Goal: Transaction & Acquisition: Book appointment/travel/reservation

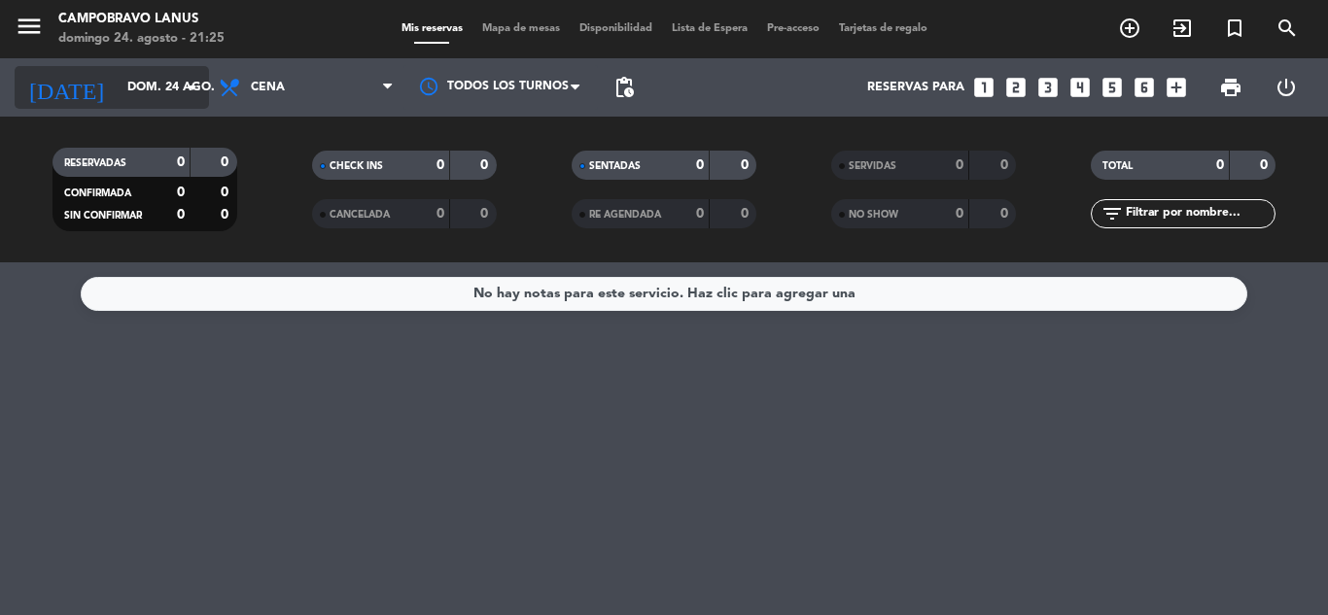
click at [172, 100] on input "dom. 24 ago." at bounding box center [200, 87] width 164 height 33
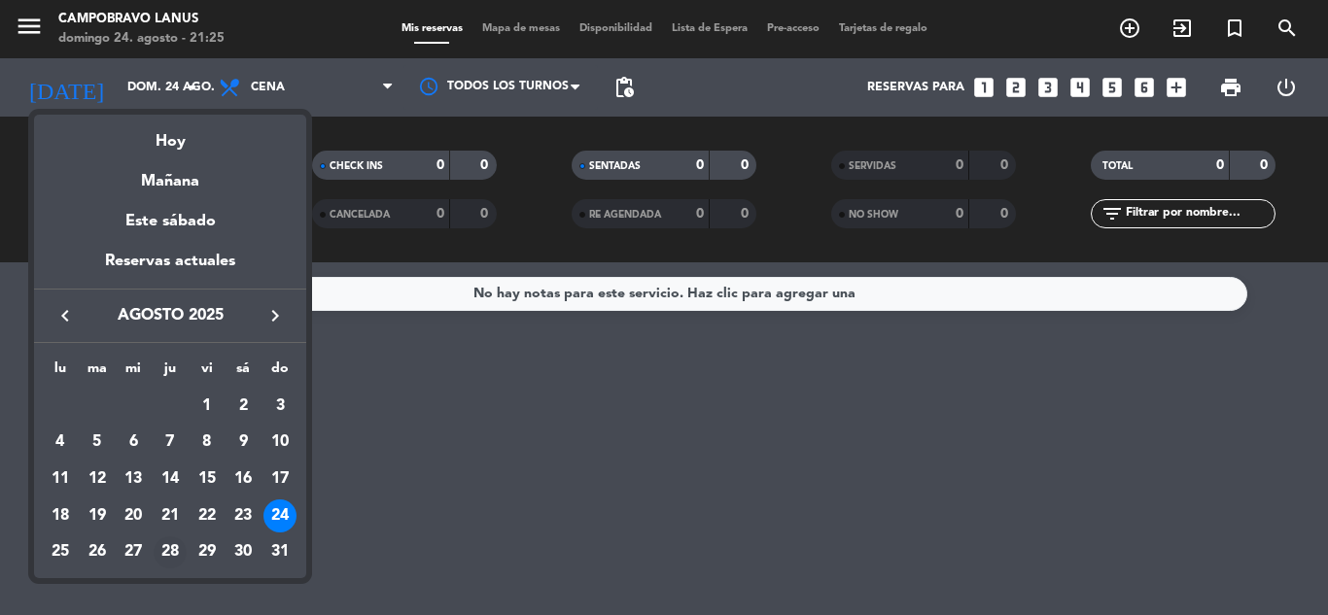
click at [163, 545] on div "28" at bounding box center [170, 553] width 33 height 33
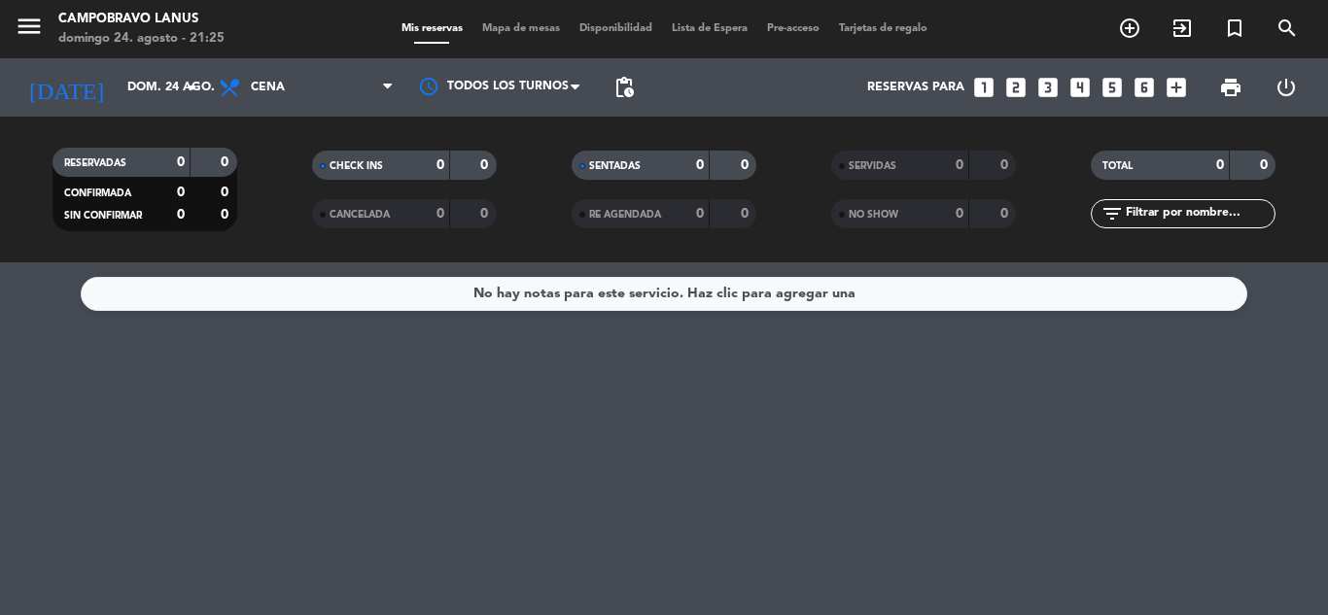
type input "jue. 28 ago."
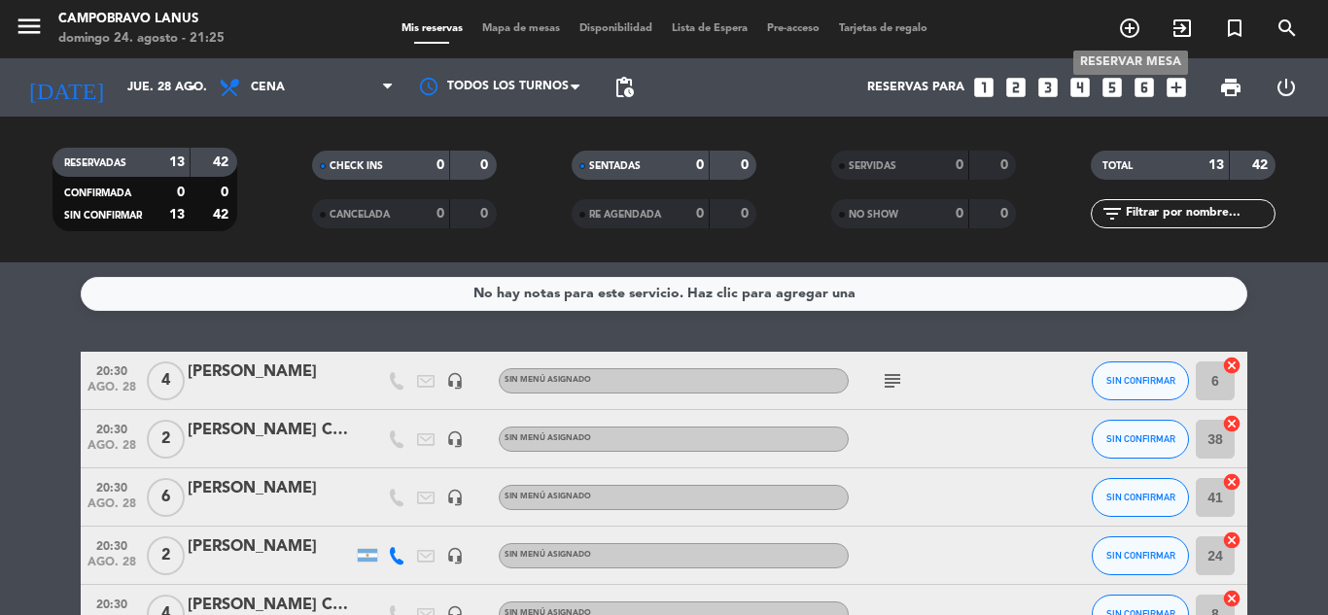
click at [1134, 29] on icon "add_circle_outline" at bounding box center [1129, 28] width 23 height 23
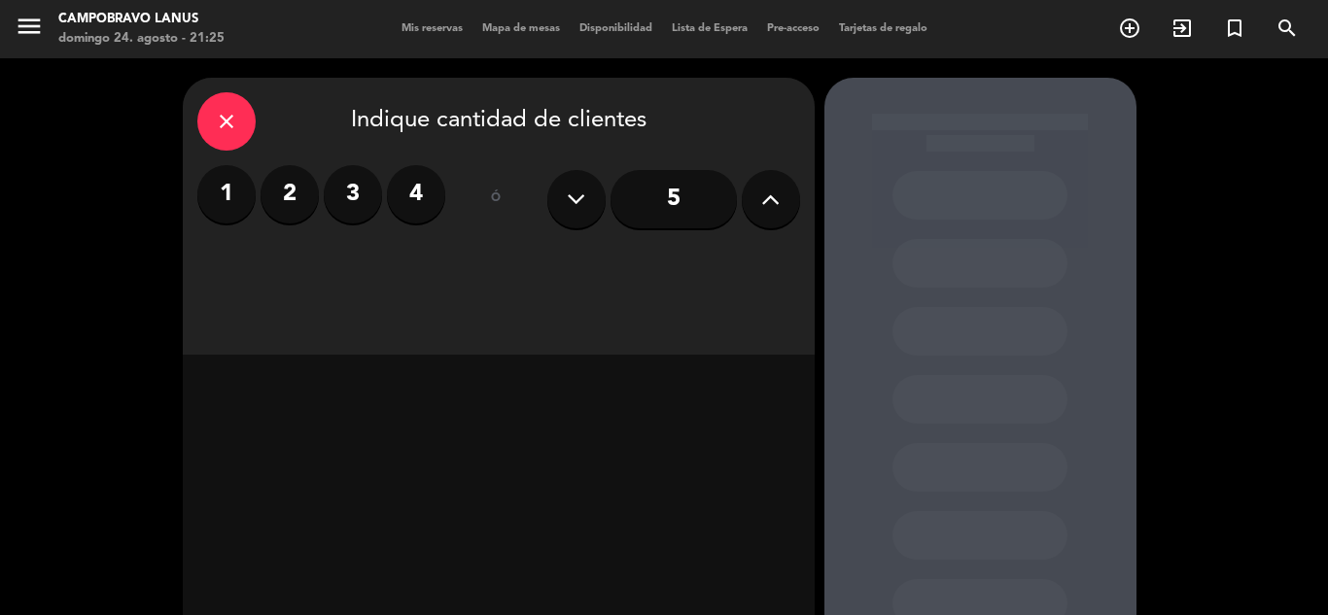
click at [292, 200] on label "2" at bounding box center [289, 194] width 58 height 58
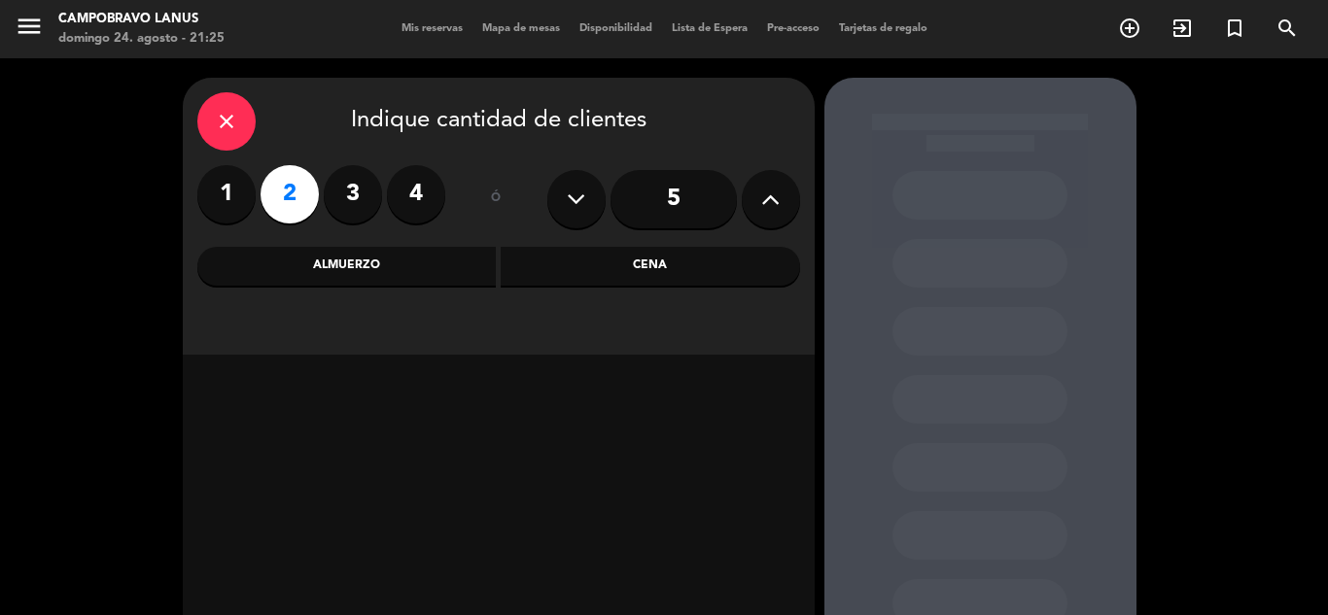
click at [594, 259] on div "Cena" at bounding box center [650, 266] width 299 height 39
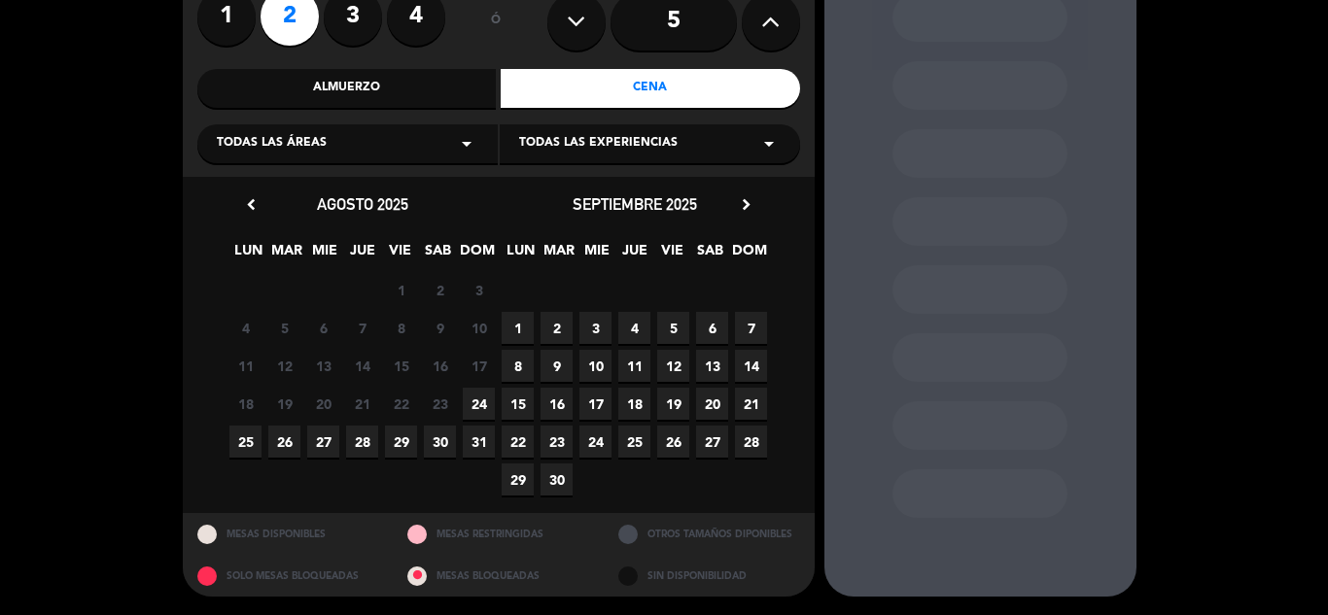
click at [363, 452] on span "28" at bounding box center [362, 442] width 32 height 32
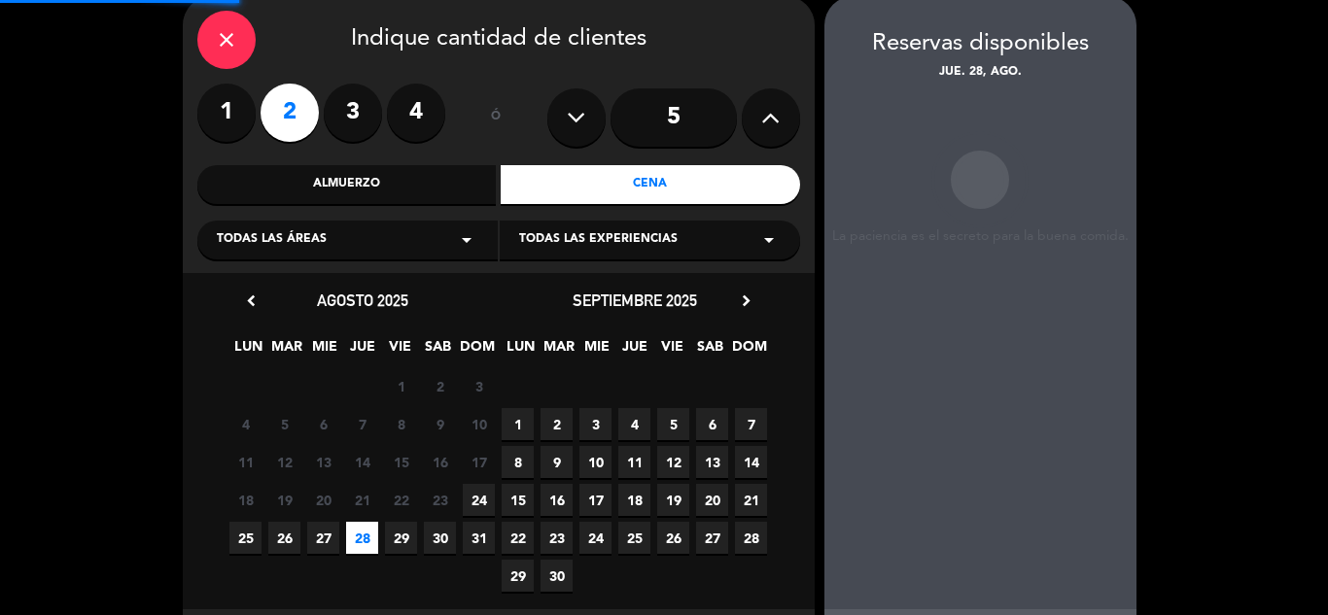
scroll to position [78, 0]
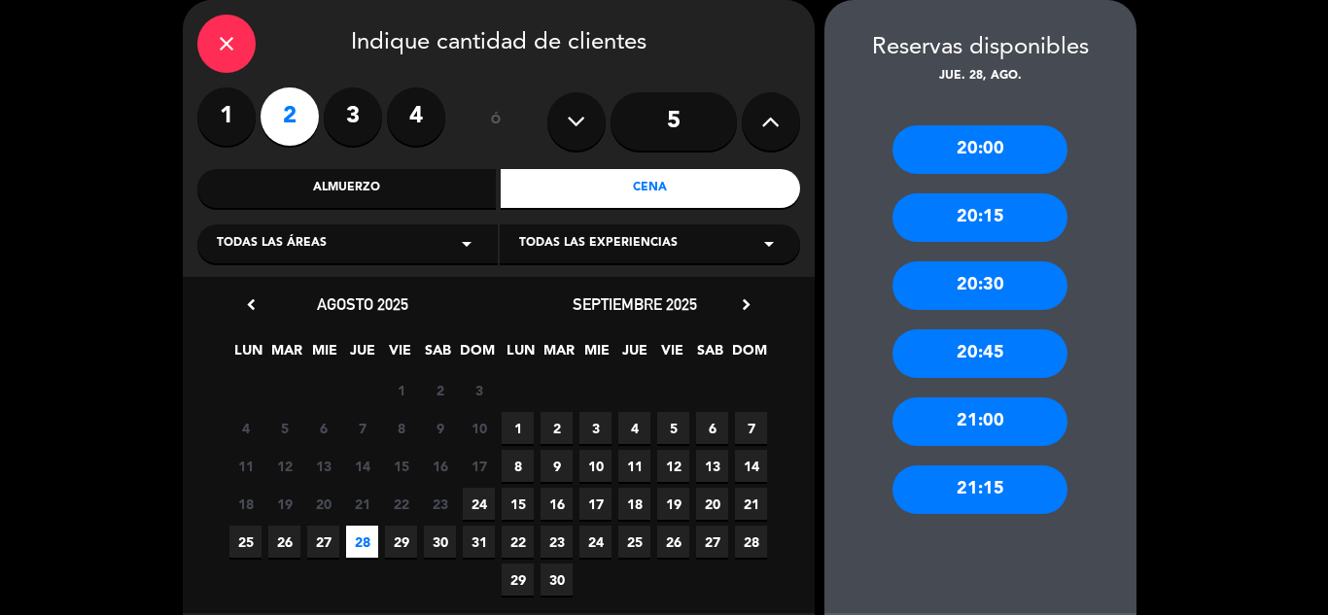
drag, startPoint x: 1006, startPoint y: 277, endPoint x: 1008, endPoint y: 294, distance: 16.6
click at [1012, 280] on div "20:30" at bounding box center [979, 285] width 175 height 49
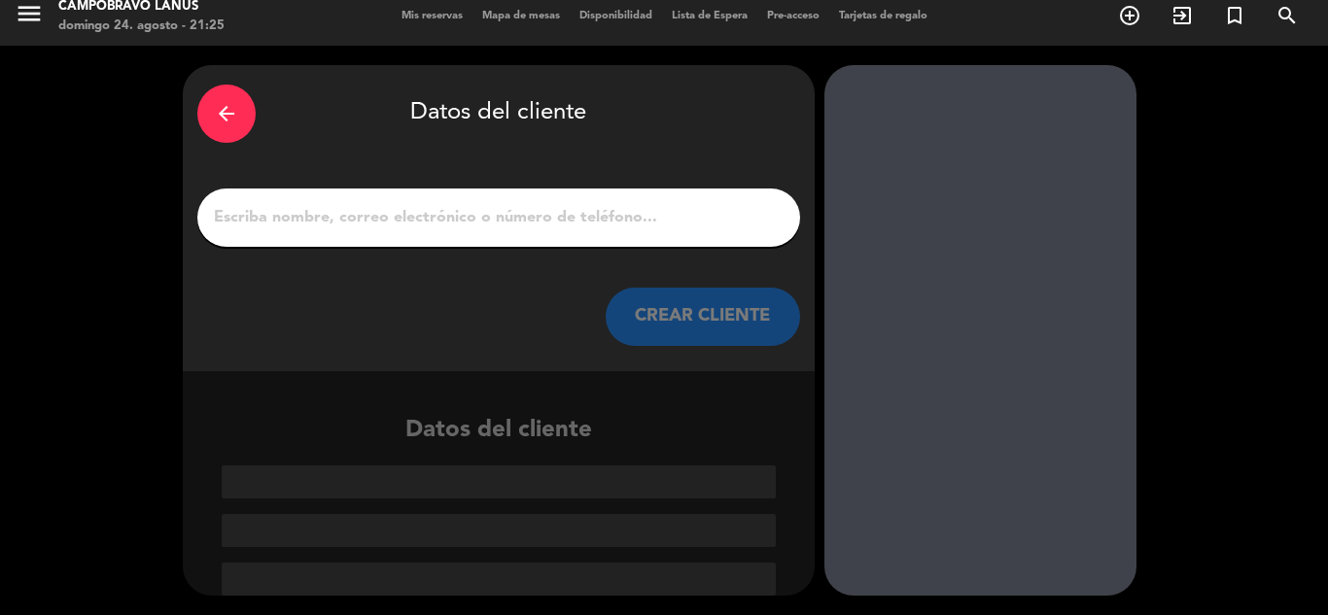
scroll to position [13, 0]
click at [601, 208] on input "1" at bounding box center [498, 217] width 573 height 27
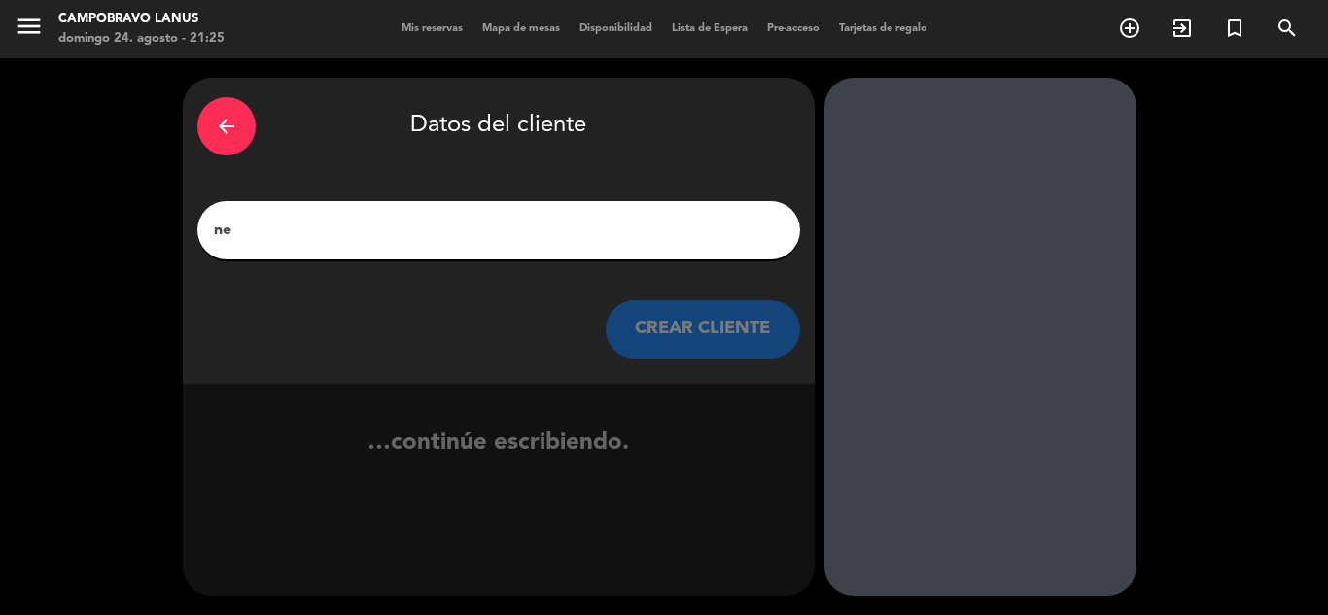
type input "n"
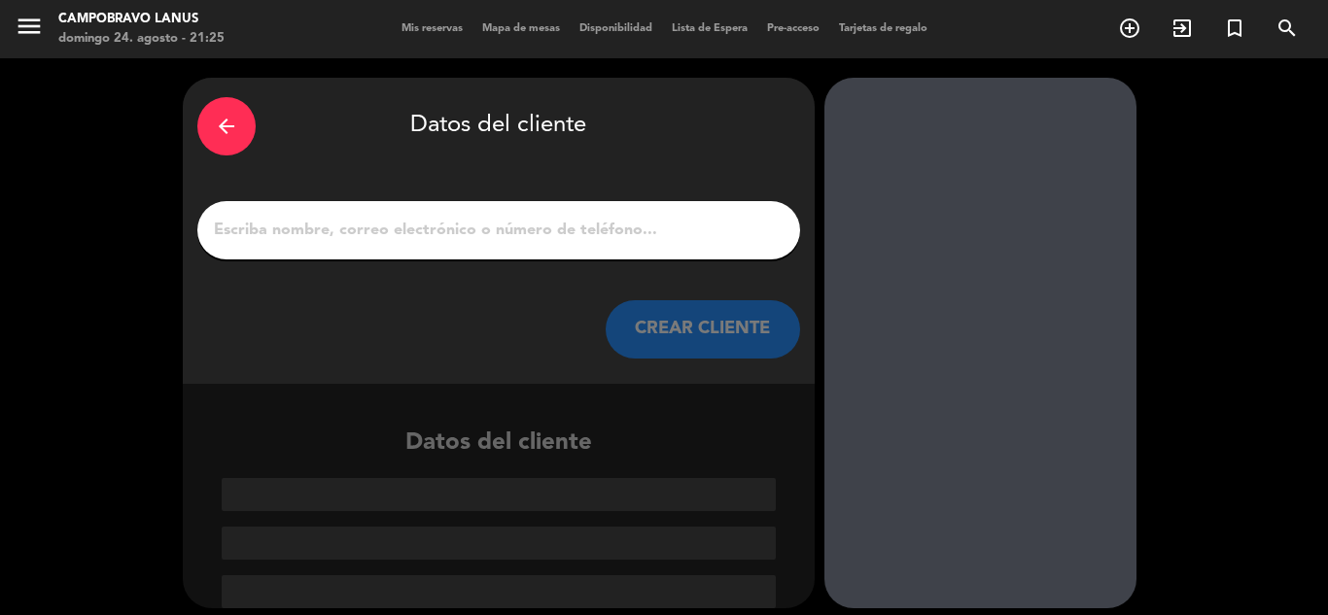
type input "n"
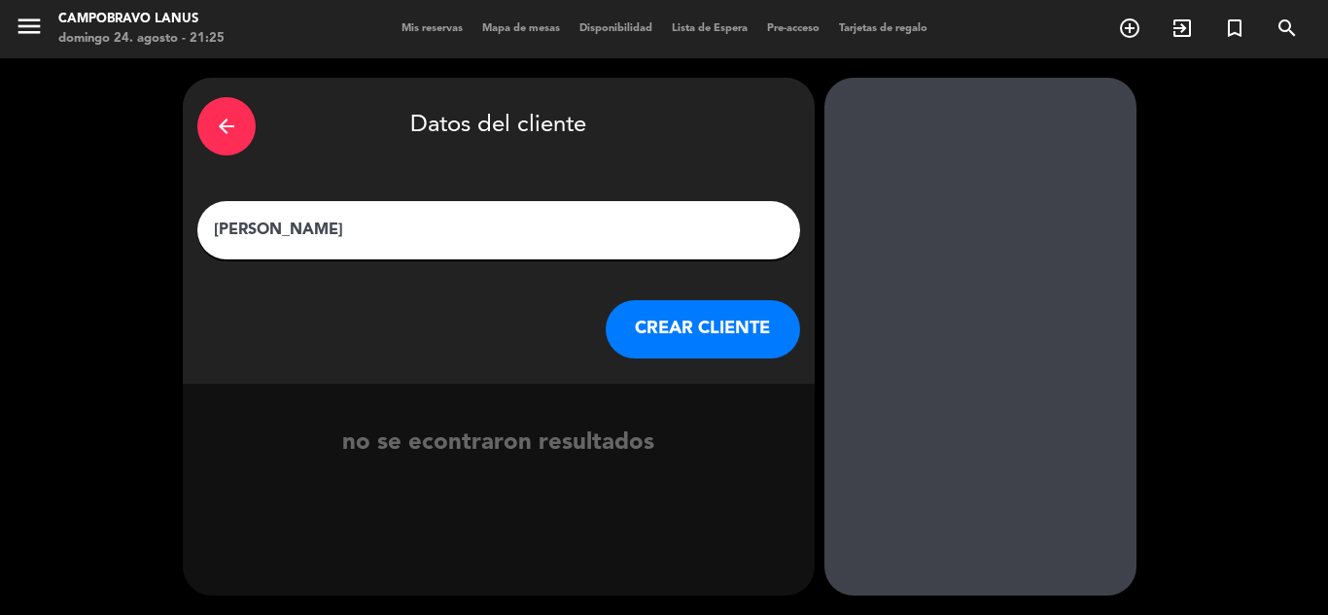
type input "[PERSON_NAME]"
click at [790, 339] on button "CREAR CLIENTE" at bounding box center [703, 329] width 194 height 58
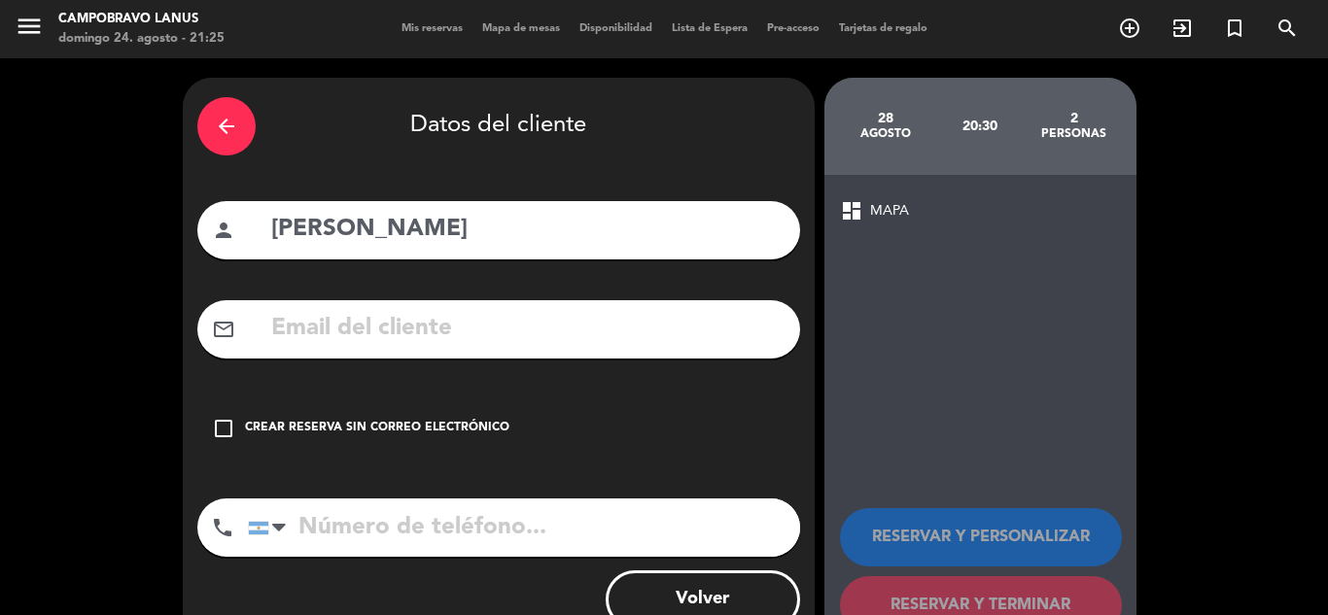
click at [297, 430] on div "Crear reserva sin correo electrónico" at bounding box center [377, 428] width 264 height 19
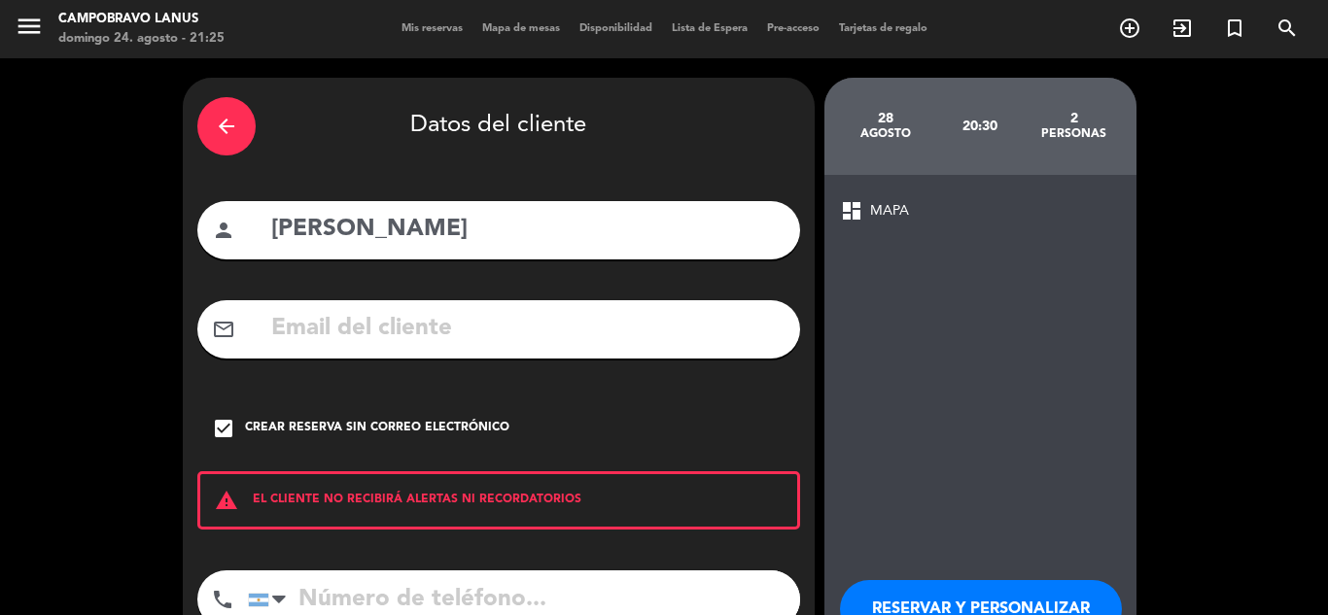
click at [582, 585] on input "tel" at bounding box center [524, 600] width 552 height 58
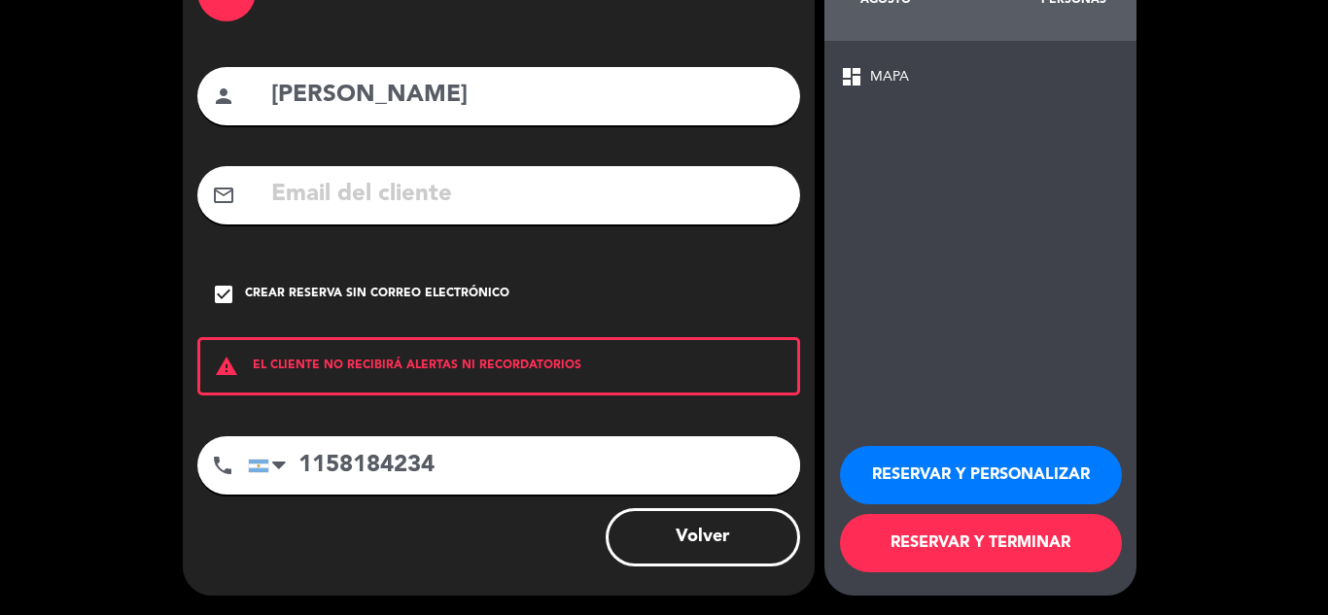
type input "1158184234"
click at [995, 544] on button "RESERVAR Y TERMINAR" at bounding box center [981, 543] width 282 height 58
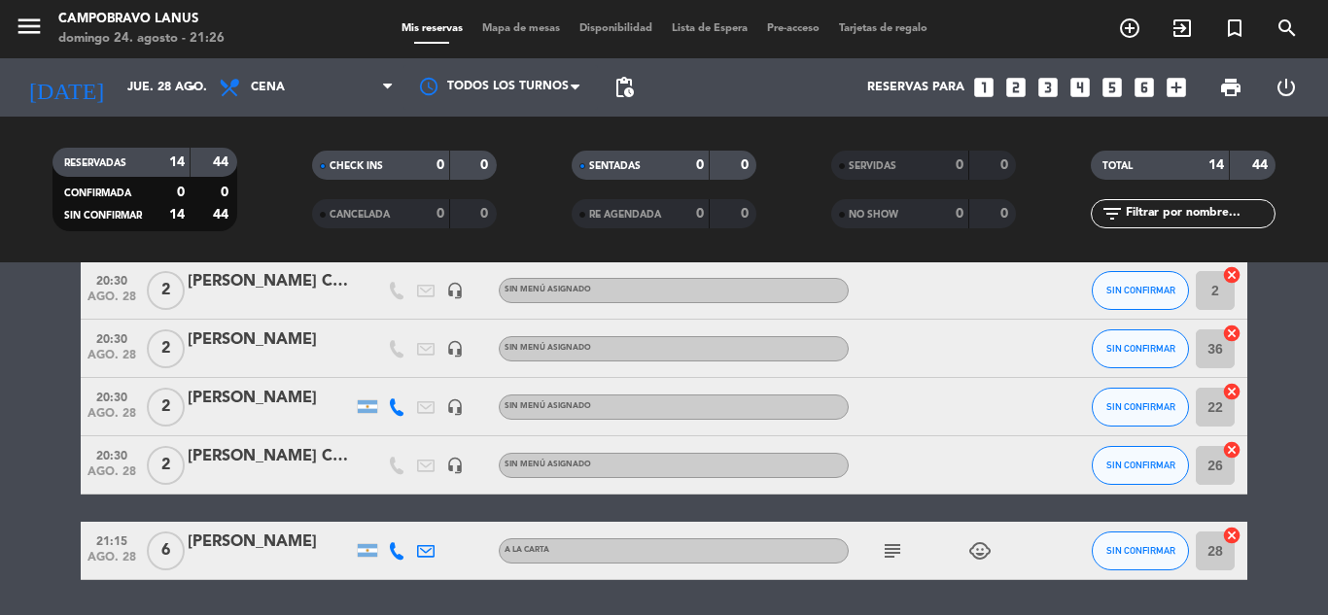
scroll to position [580, 0]
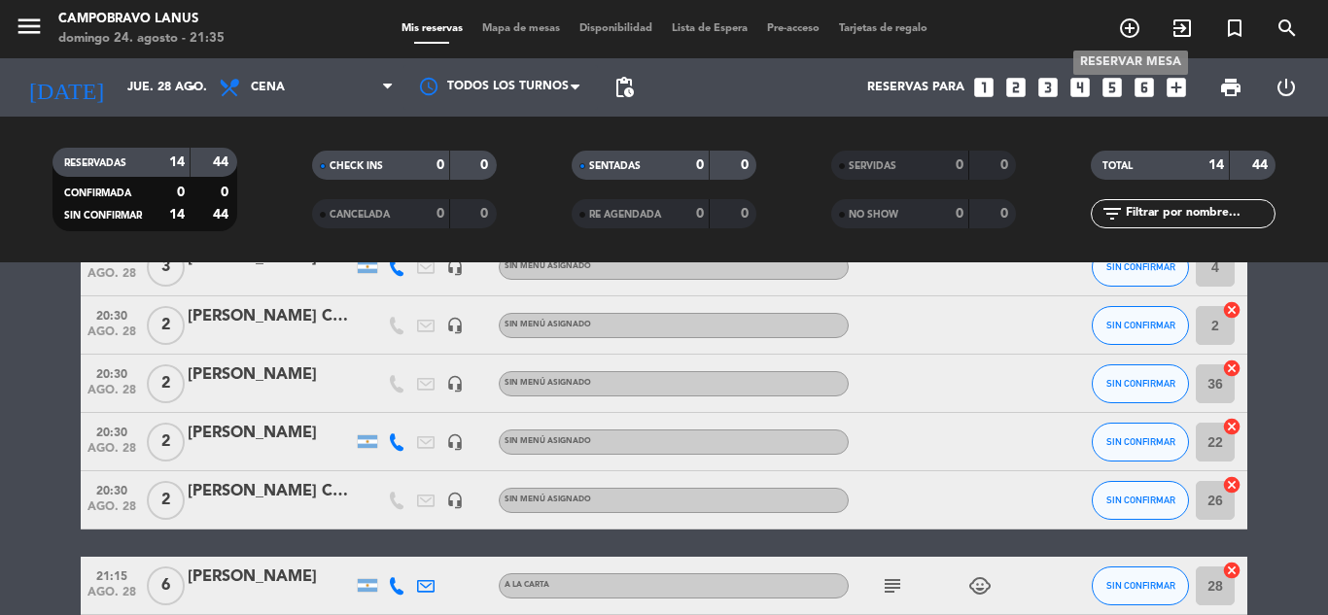
click at [1140, 31] on icon "add_circle_outline" at bounding box center [1129, 28] width 23 height 23
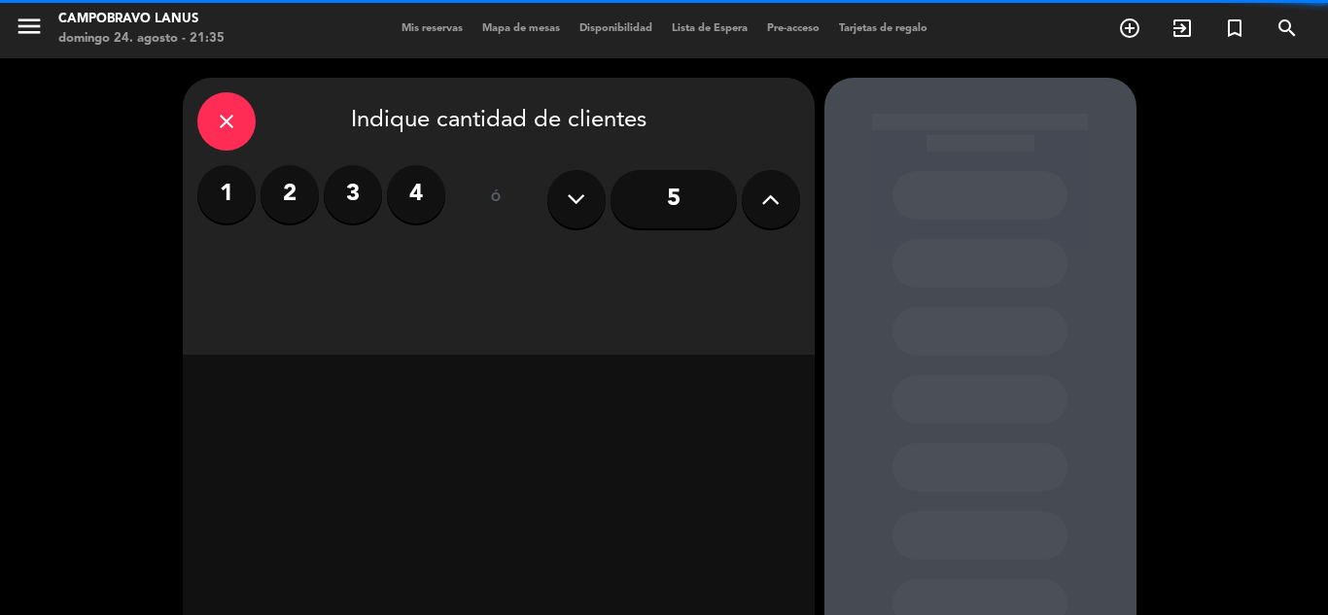
click at [405, 210] on label "4" at bounding box center [416, 194] width 58 height 58
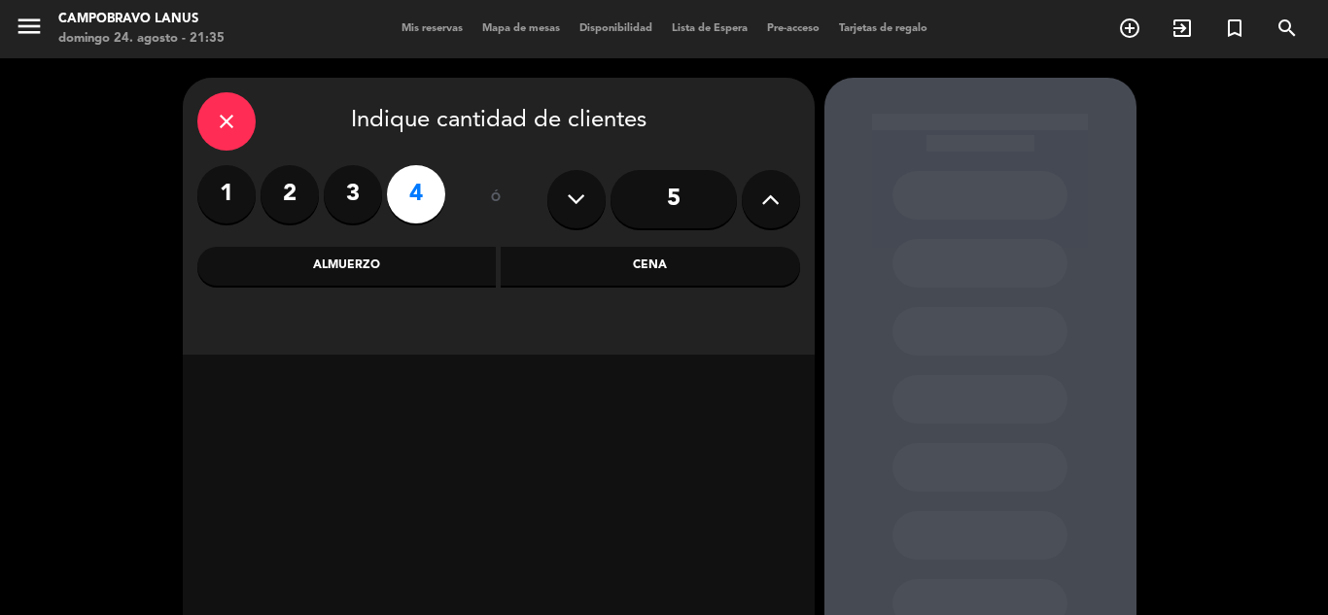
click at [611, 264] on div "Cena" at bounding box center [650, 266] width 299 height 39
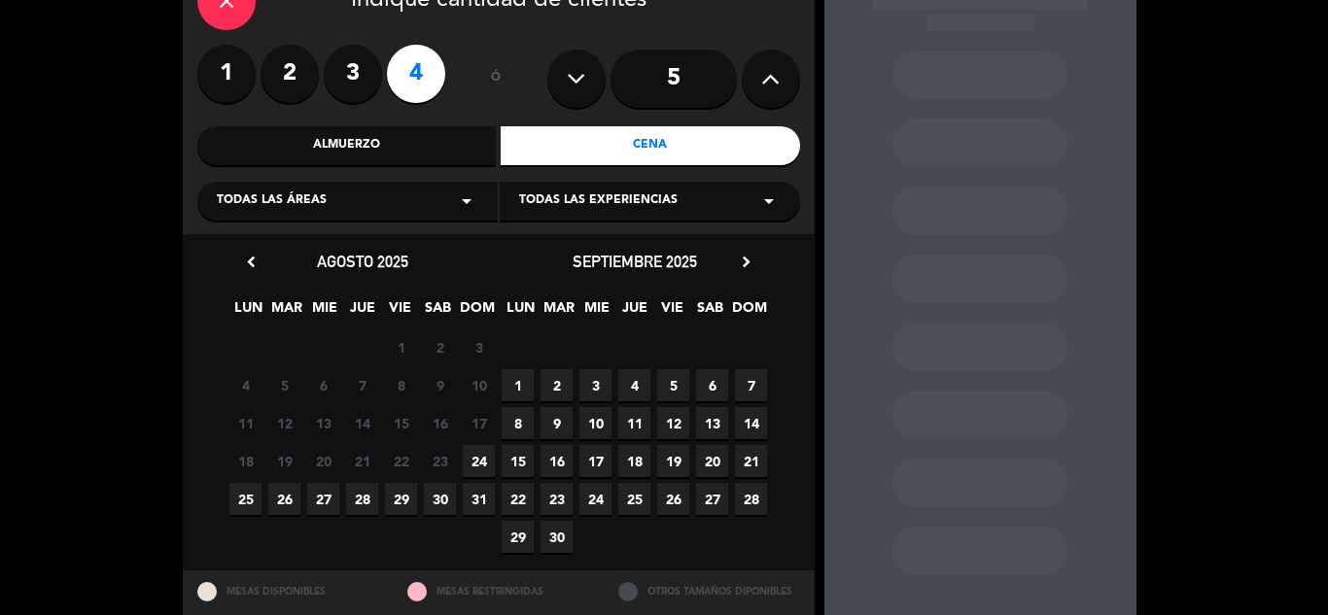
scroll to position [178, 0]
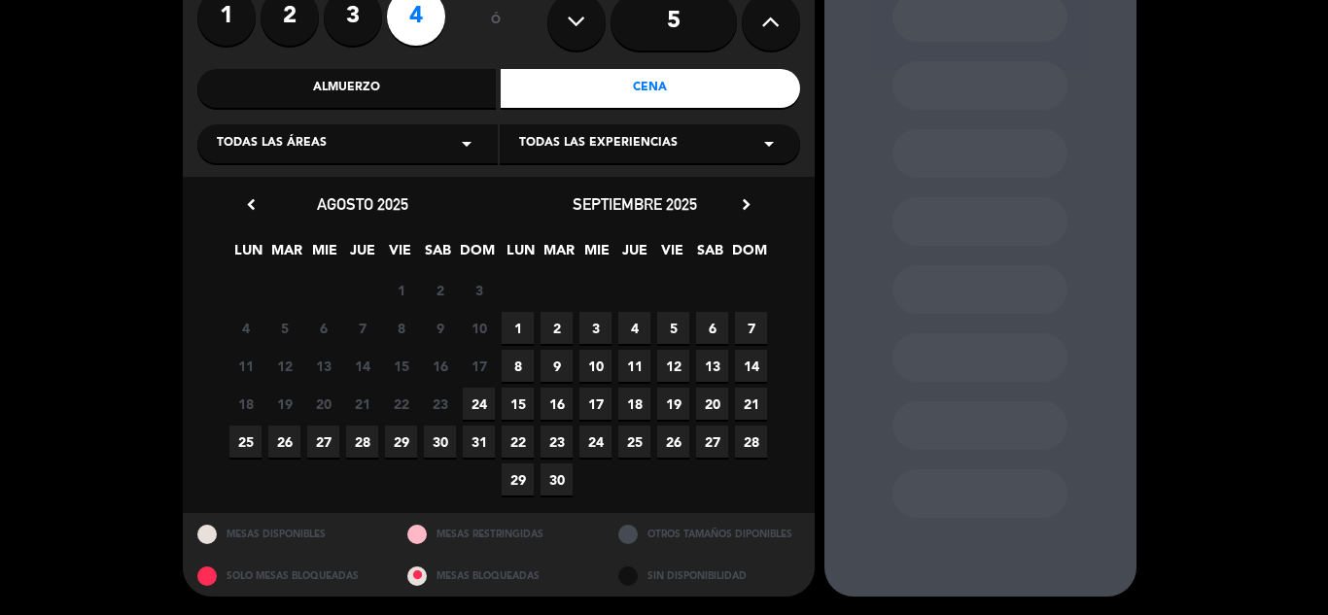
click at [363, 444] on span "28" at bounding box center [362, 442] width 32 height 32
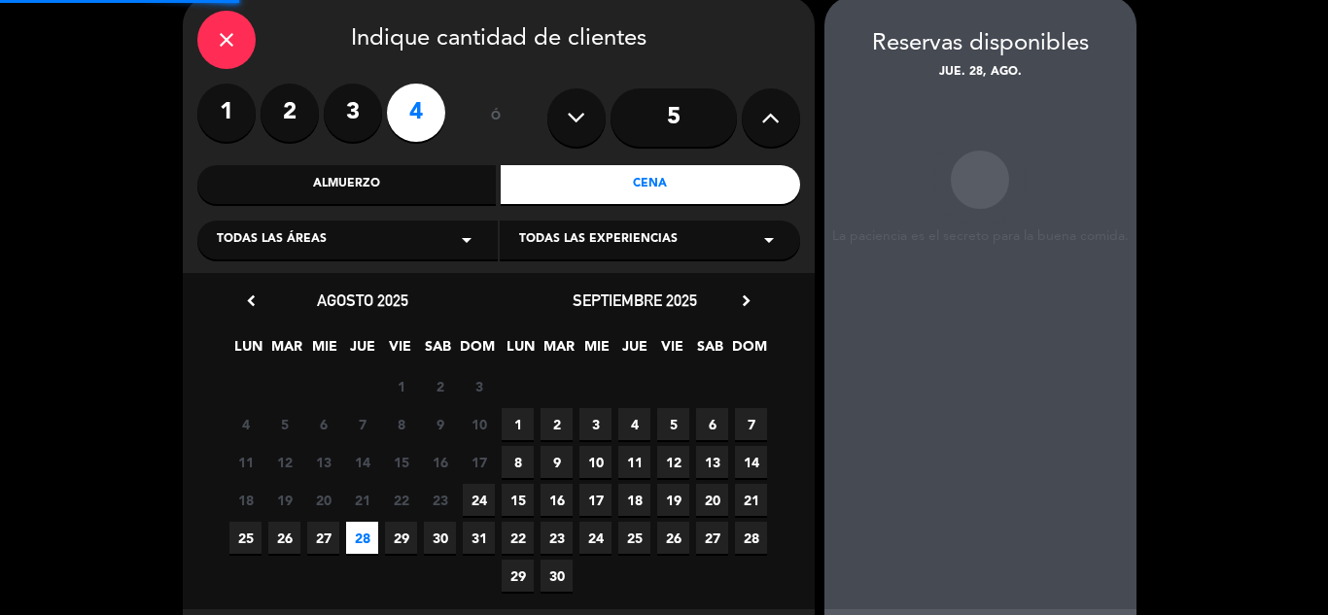
scroll to position [78, 0]
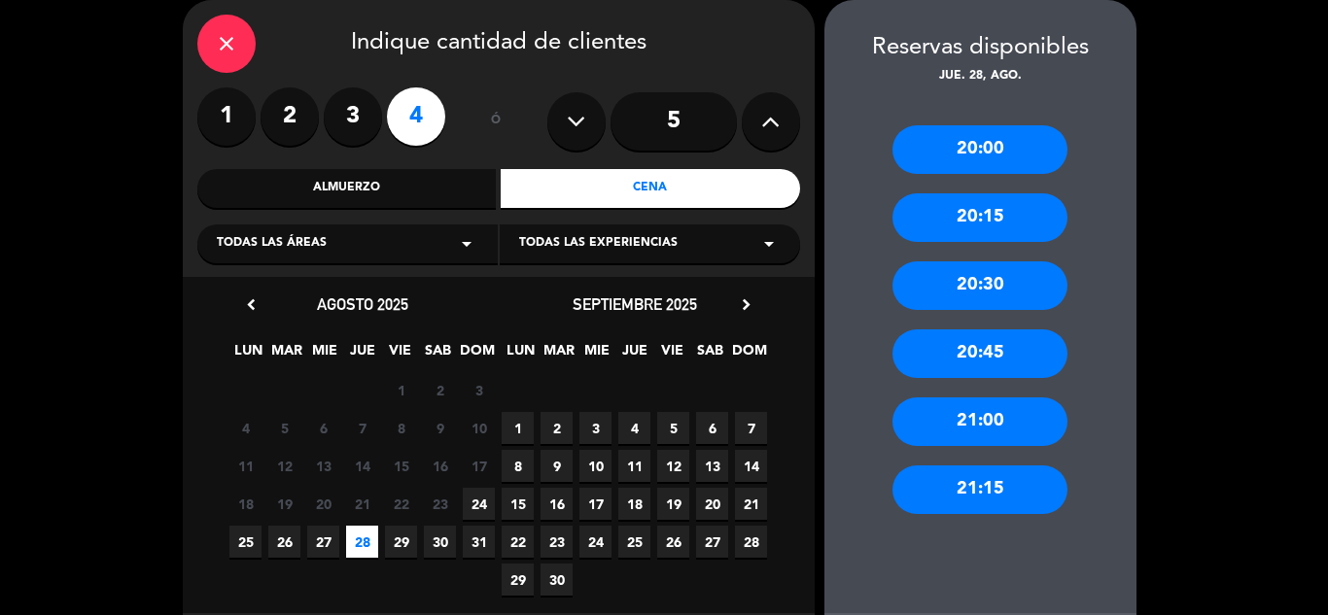
click at [993, 300] on div "20:30" at bounding box center [979, 285] width 175 height 49
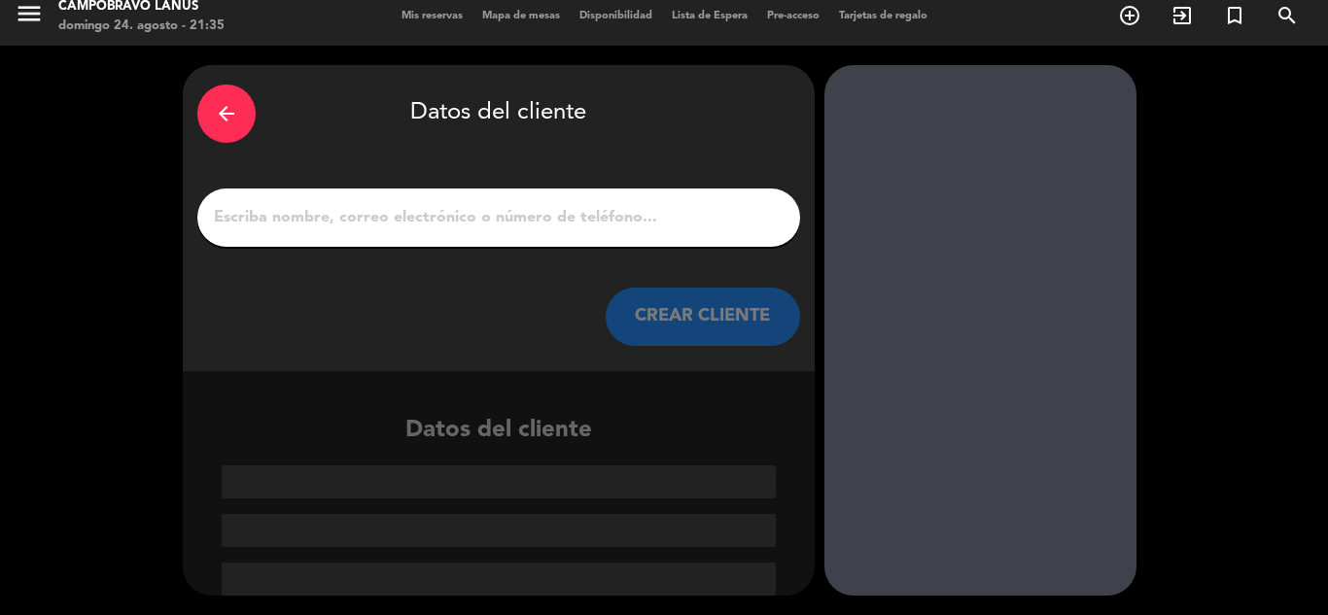
click at [666, 227] on input "1" at bounding box center [498, 217] width 573 height 27
type input "t"
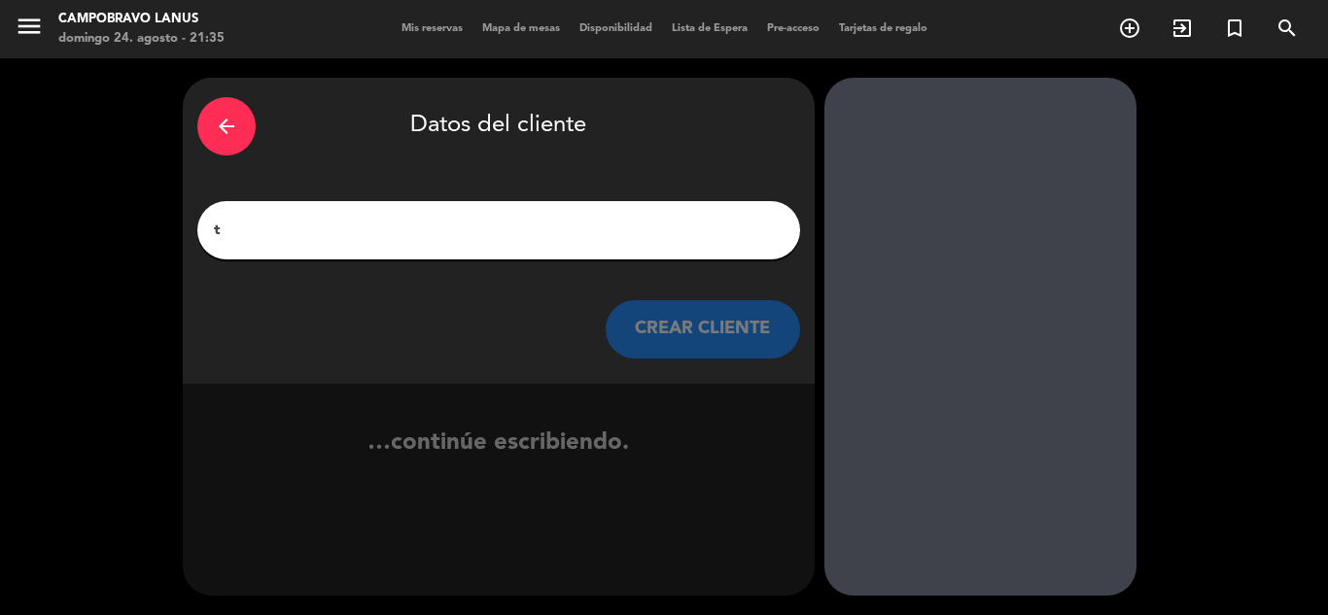
scroll to position [0, 0]
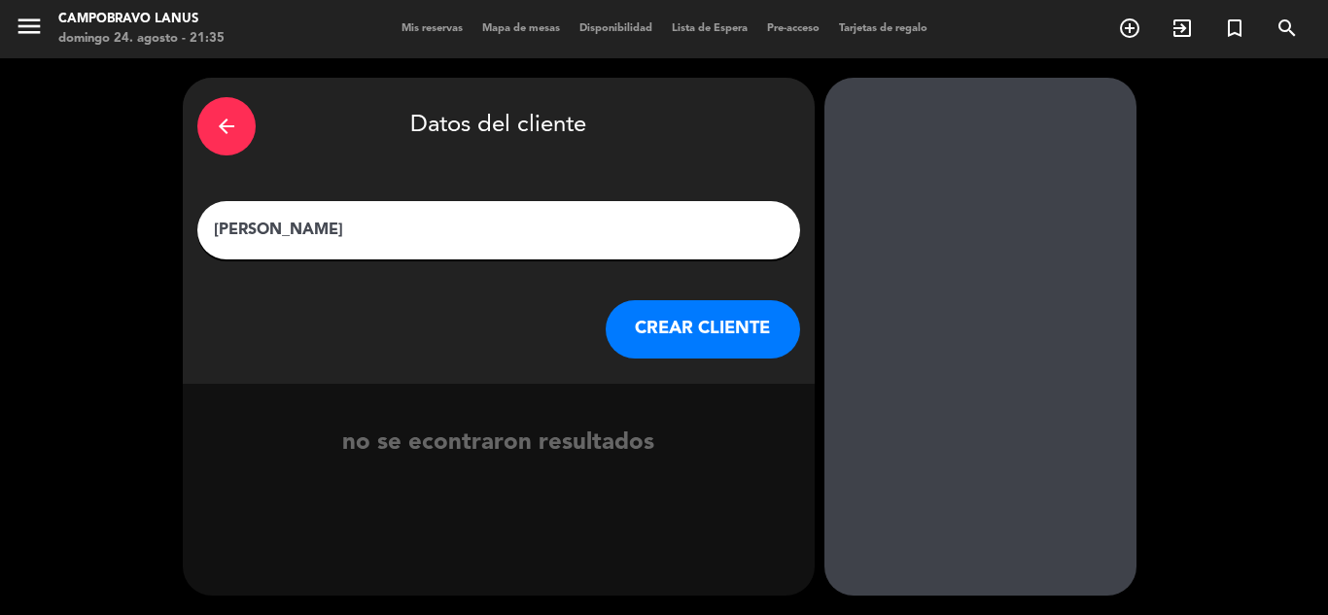
type input "[PERSON_NAME]"
click at [692, 328] on button "CREAR CLIENTE" at bounding box center [703, 329] width 194 height 58
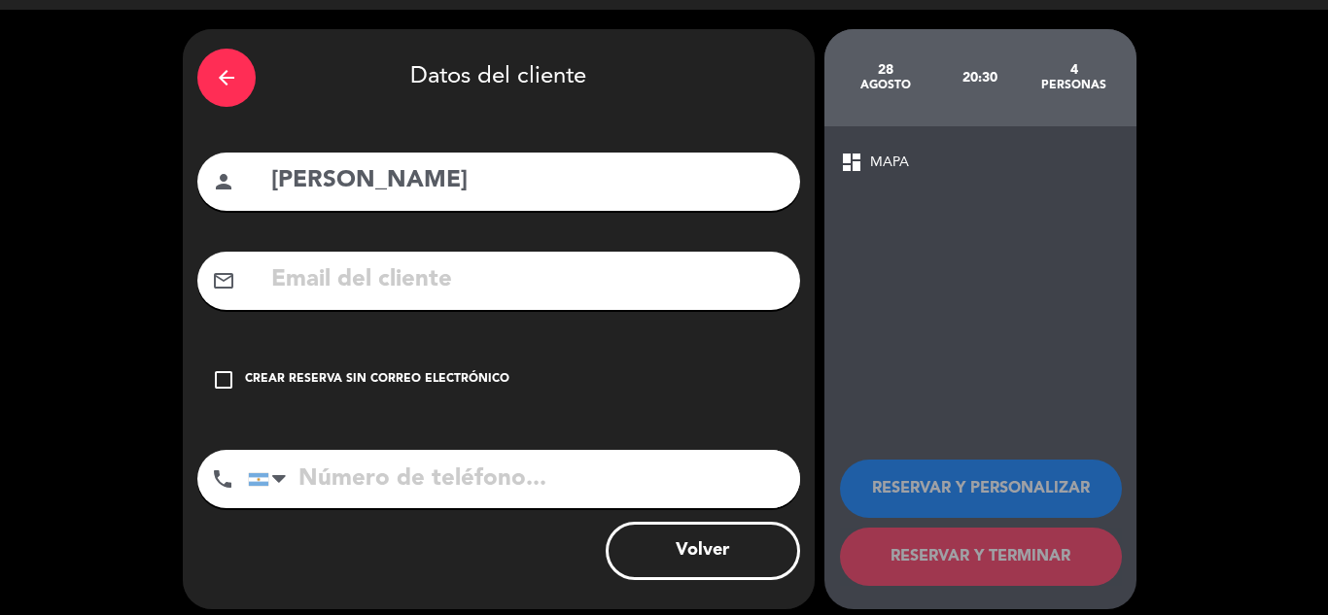
scroll to position [62, 0]
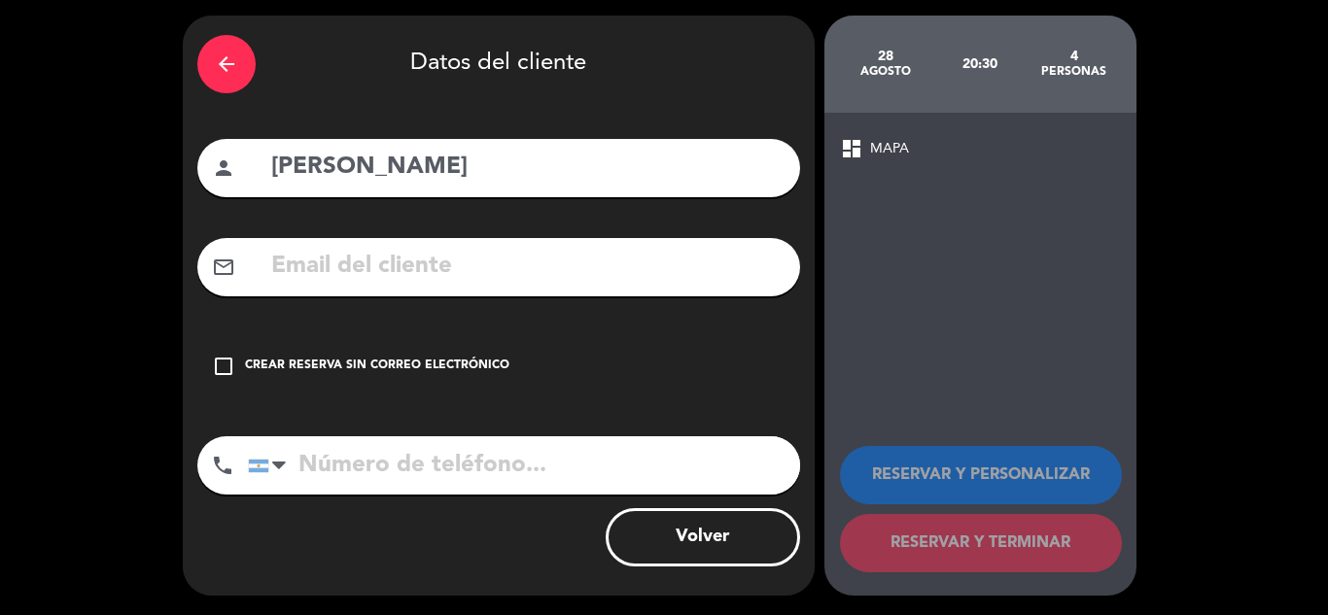
click at [581, 158] on input "[PERSON_NAME]" at bounding box center [527, 168] width 516 height 40
type input "[PERSON_NAME] CATA"
click at [296, 359] on div "Crear reserva sin correo electrónico" at bounding box center [377, 366] width 264 height 19
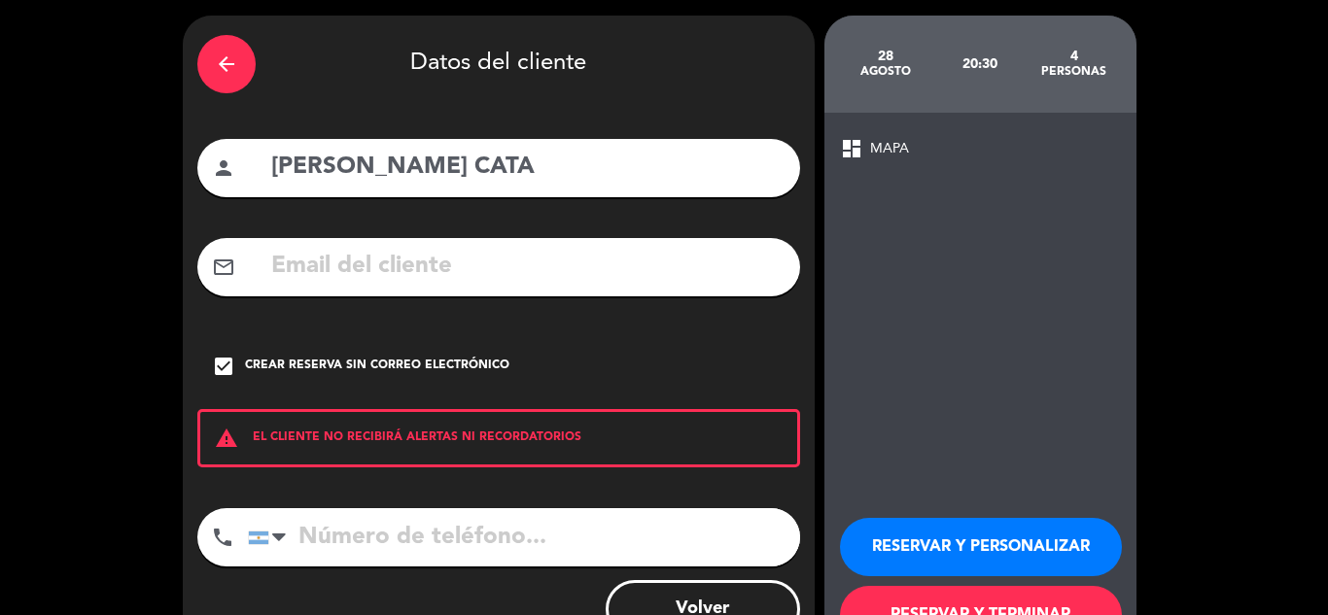
click at [894, 609] on button "RESERVAR Y TERMINAR" at bounding box center [981, 615] width 282 height 58
